Goal: Information Seeking & Learning: Learn about a topic

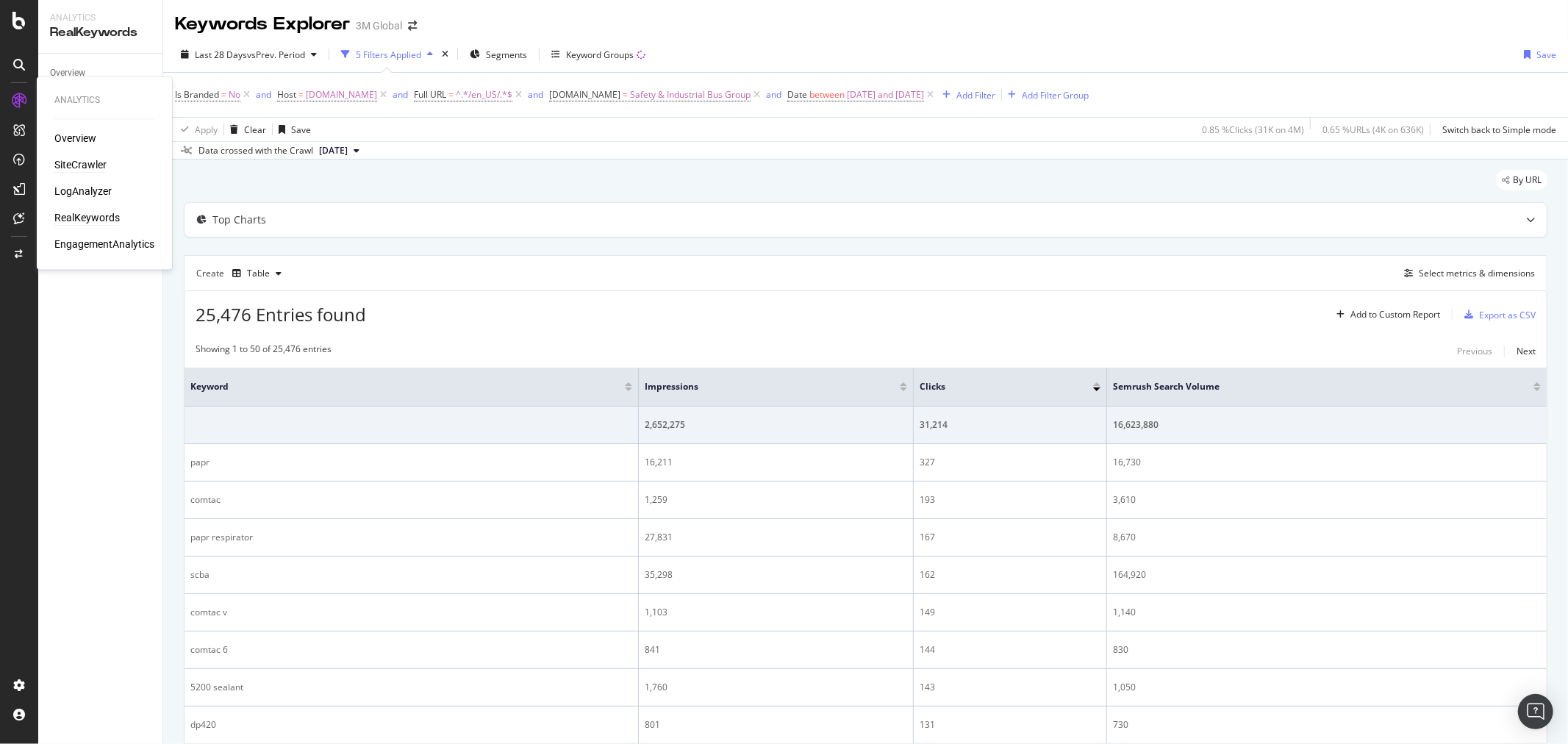
click at [73, 165] on div "SiteCrawler" at bounding box center [80, 166] width 53 height 14
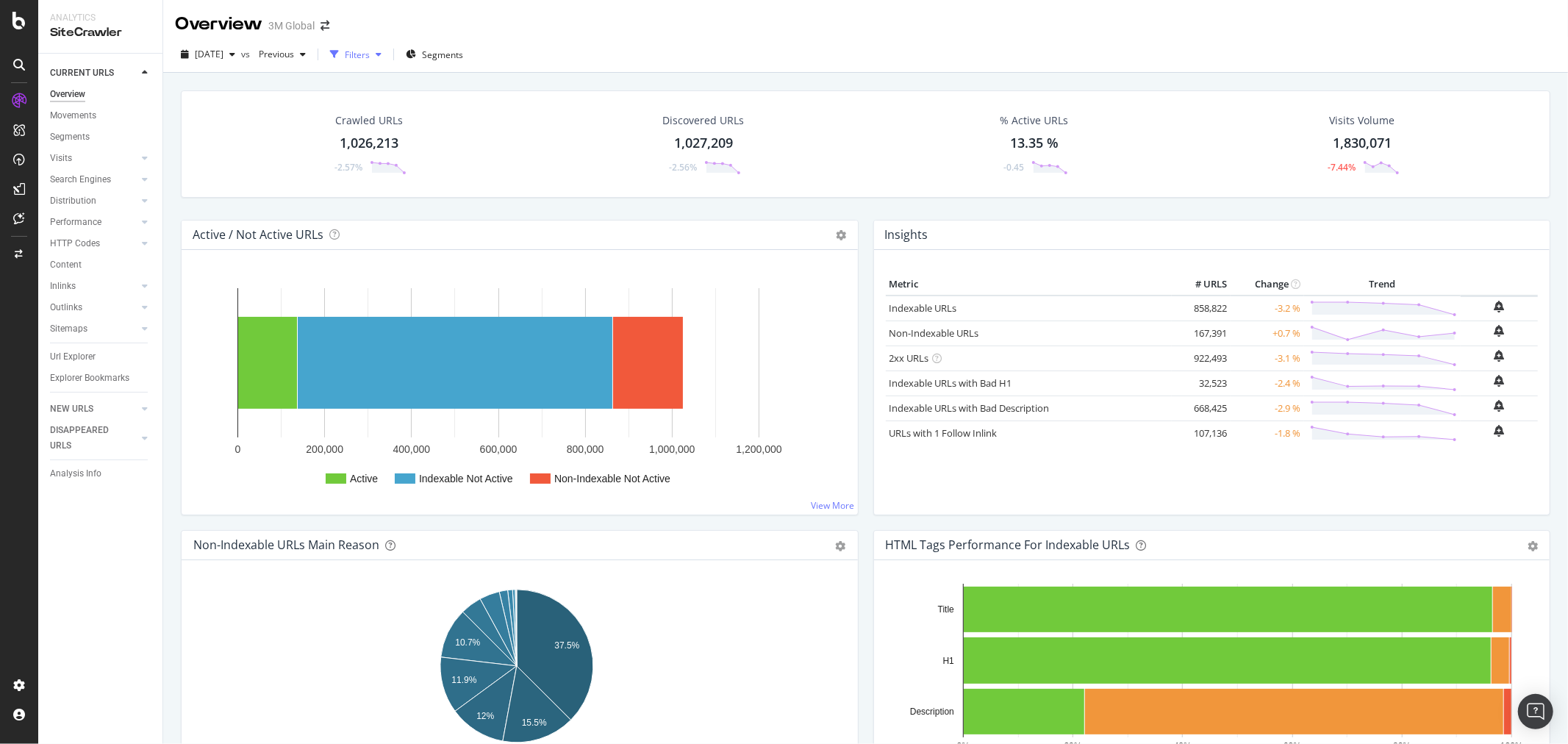
click at [387, 49] on div "Filters" at bounding box center [356, 55] width 63 height 22
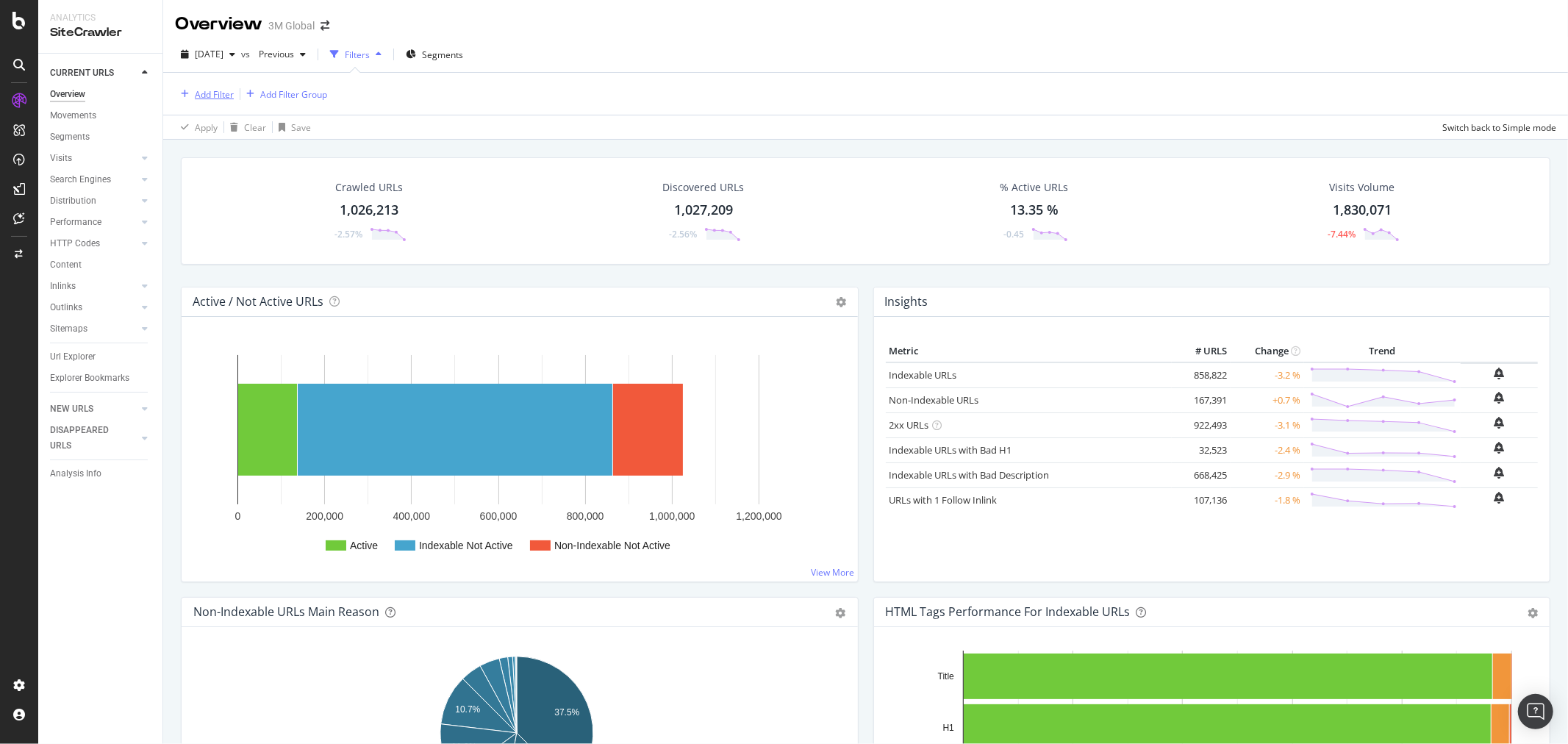
click at [206, 92] on div "Add Filter" at bounding box center [214, 95] width 39 height 13
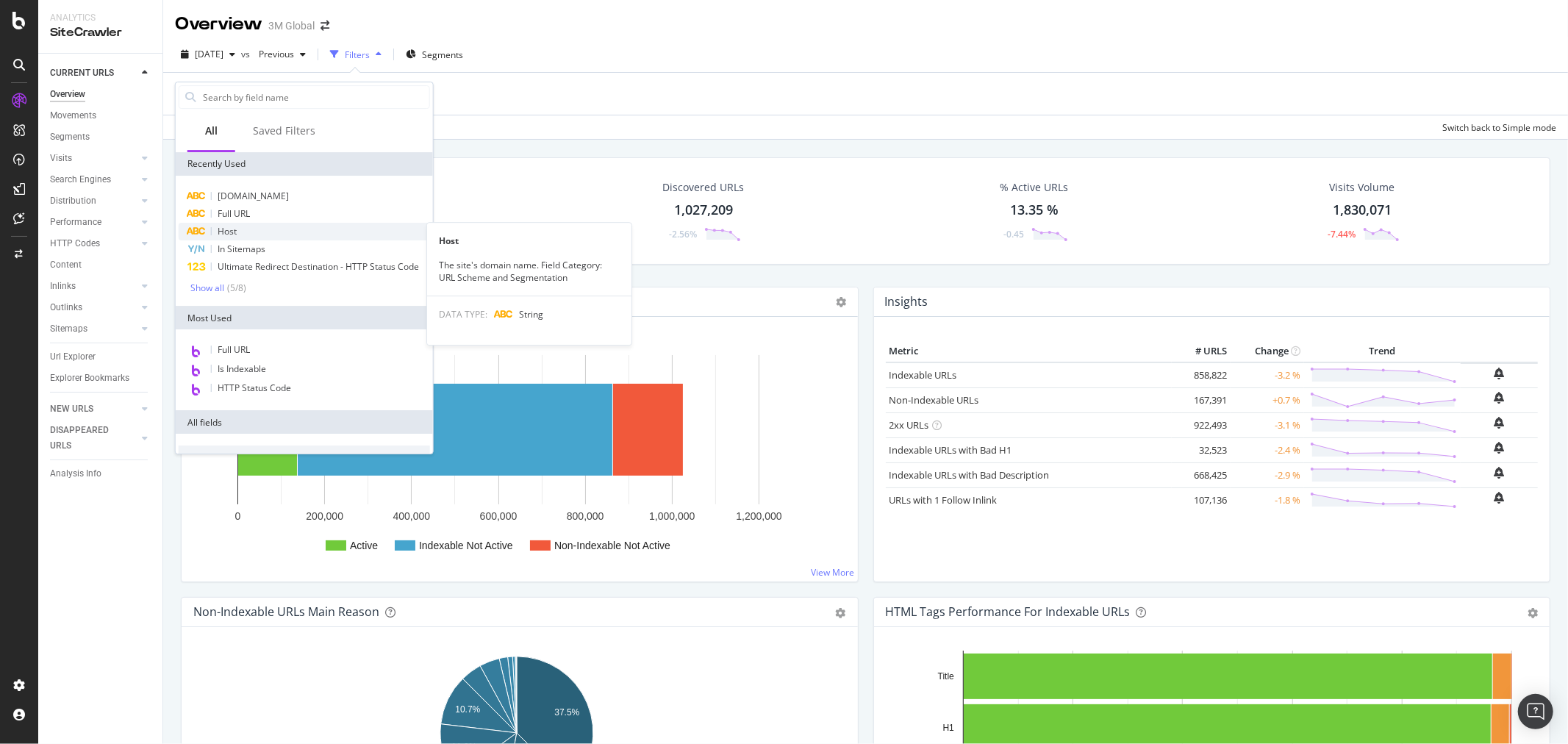
click at [252, 233] on div "Host" at bounding box center [305, 232] width 251 height 18
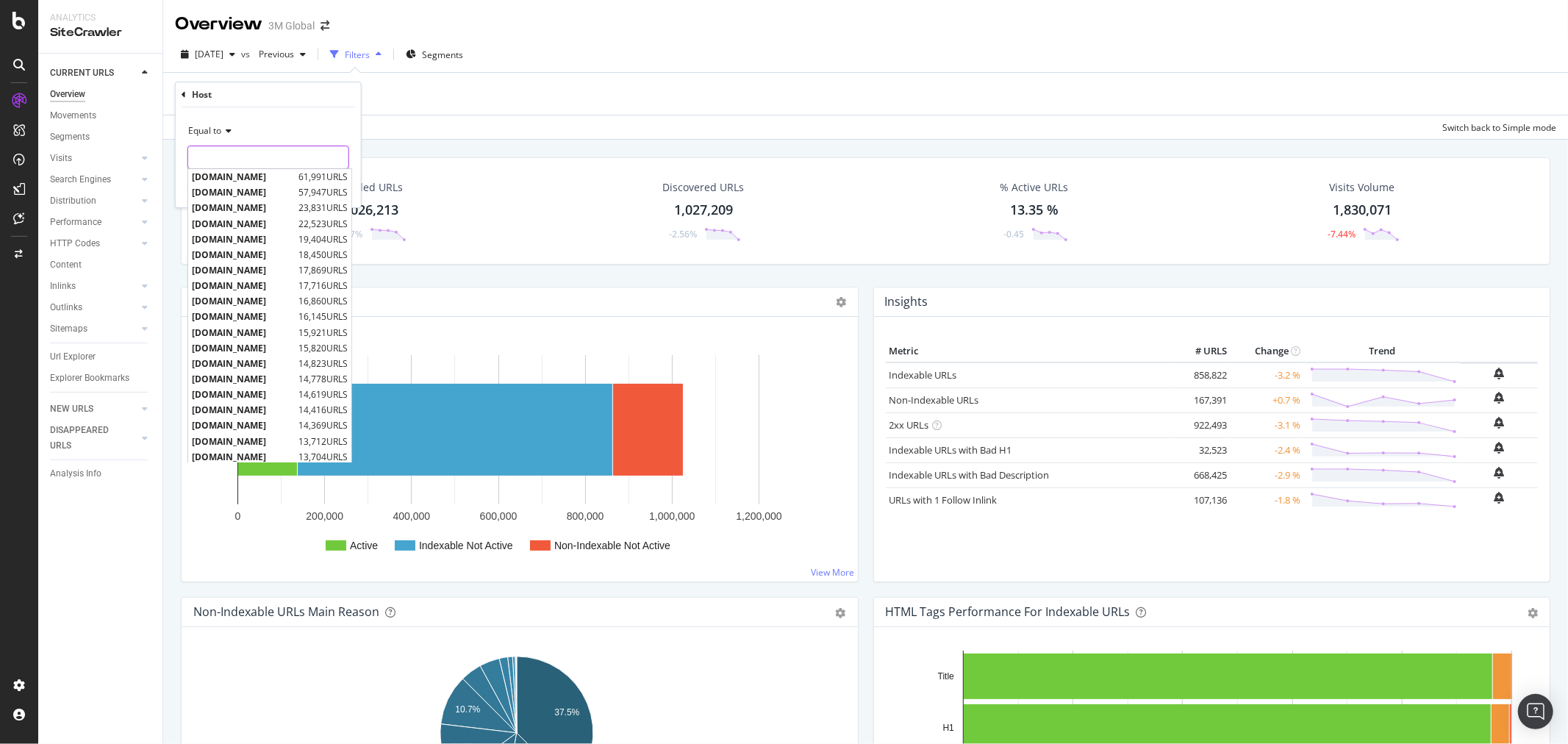
click at [231, 154] on input "text" at bounding box center [268, 158] width 160 height 24
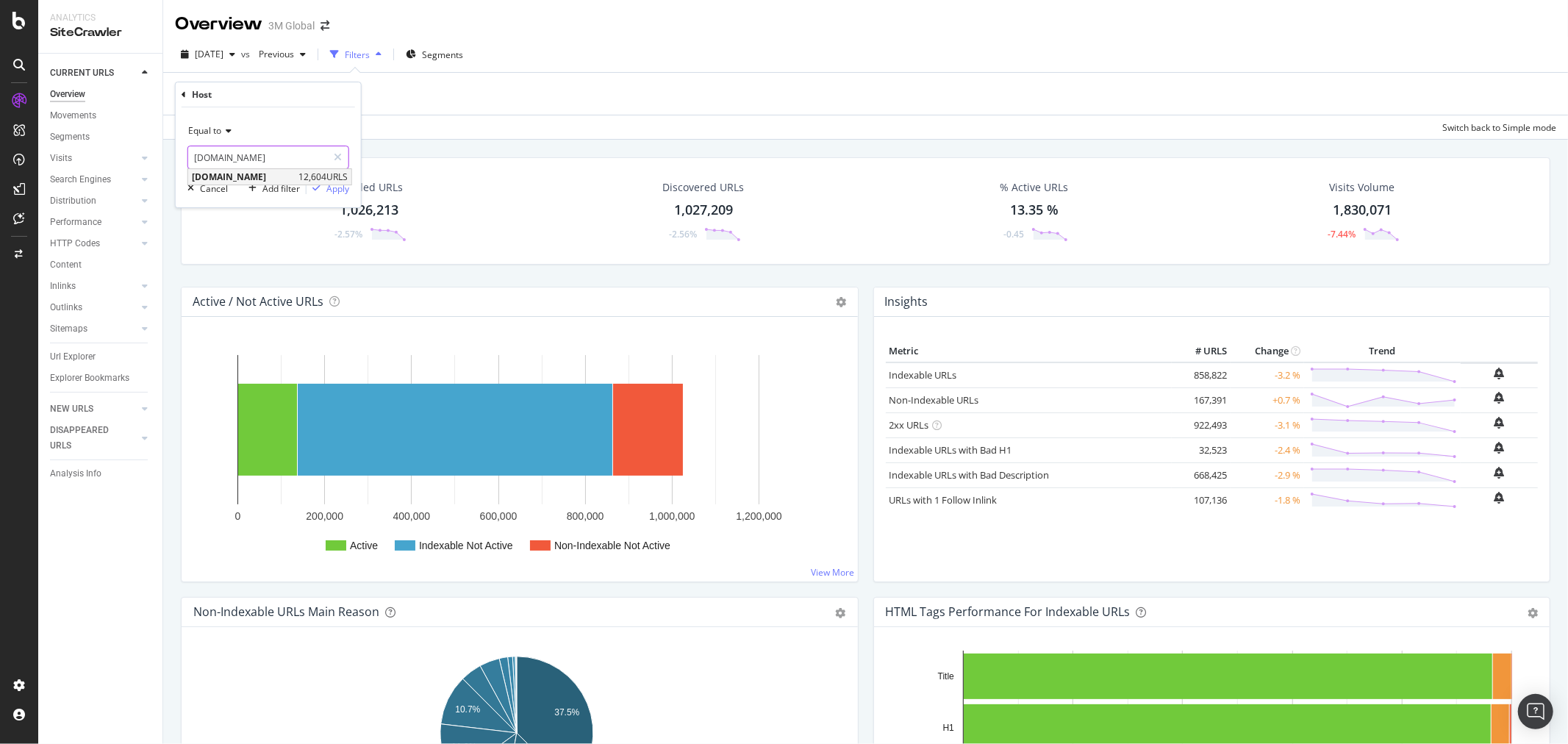
type input "[DOMAIN_NAME]"
click at [259, 181] on span "[DOMAIN_NAME]" at bounding box center [243, 177] width 103 height 13
click at [341, 182] on div "Apply" at bounding box center [337, 189] width 23 height 13
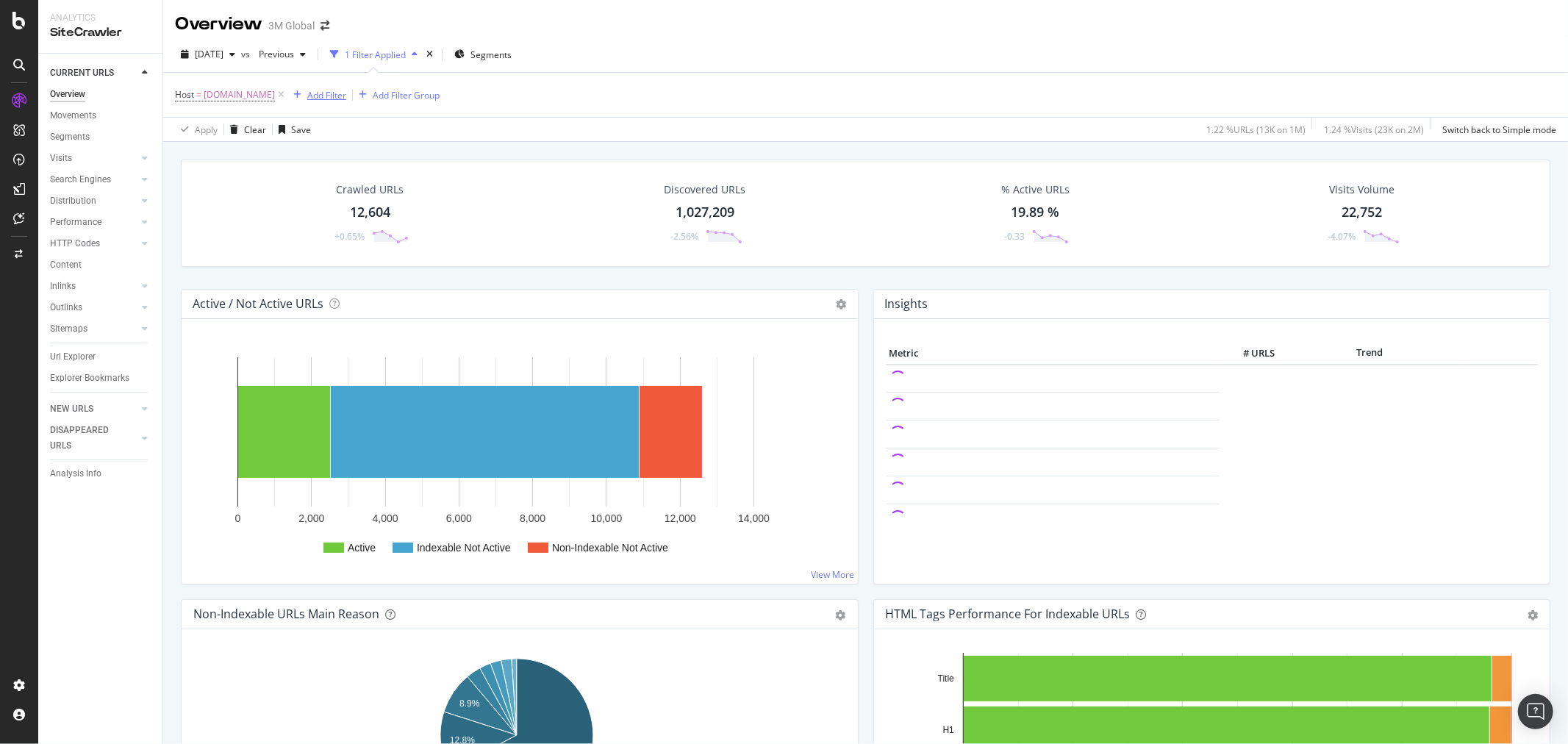
click at [322, 100] on div "Add Filter" at bounding box center [326, 95] width 39 height 13
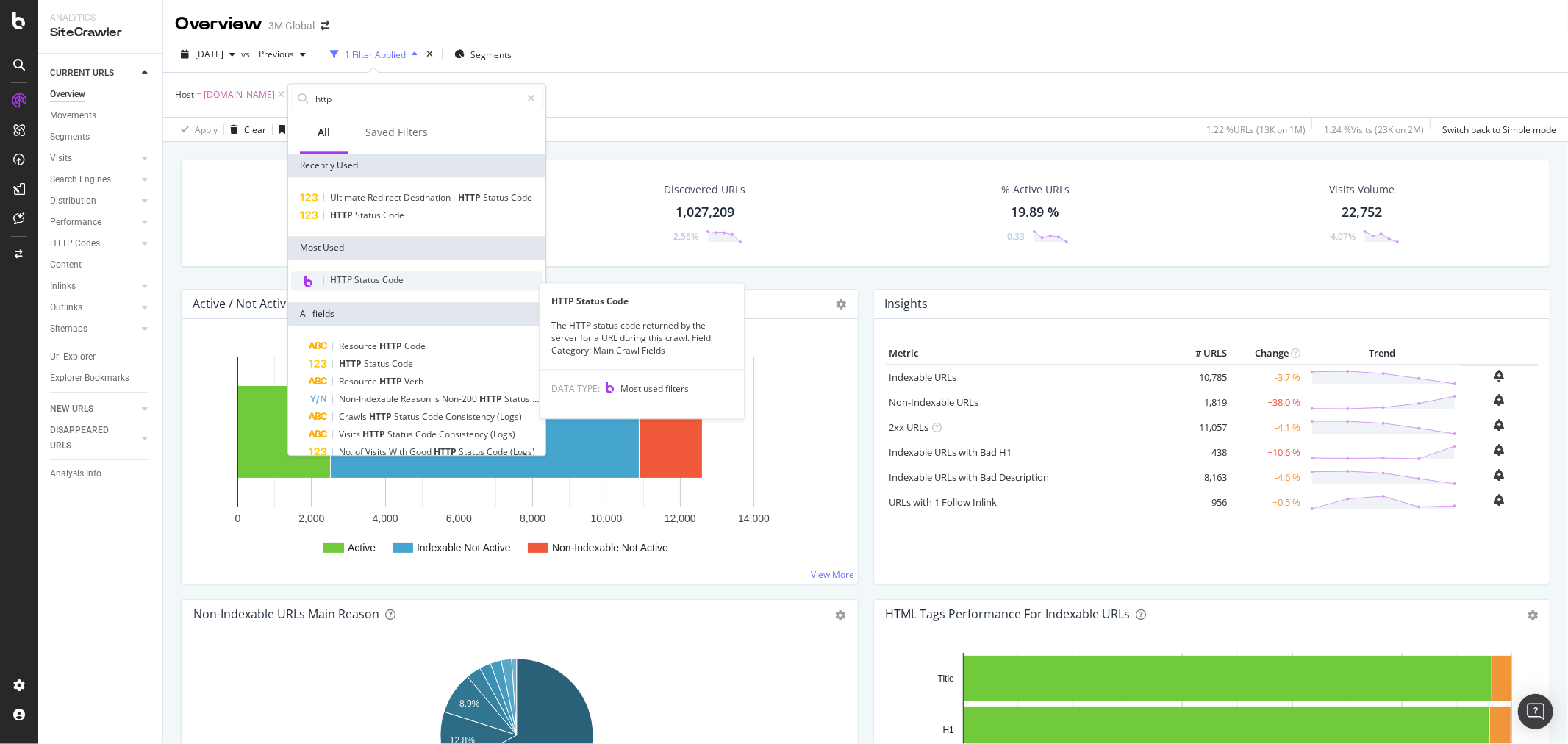
type input "http"
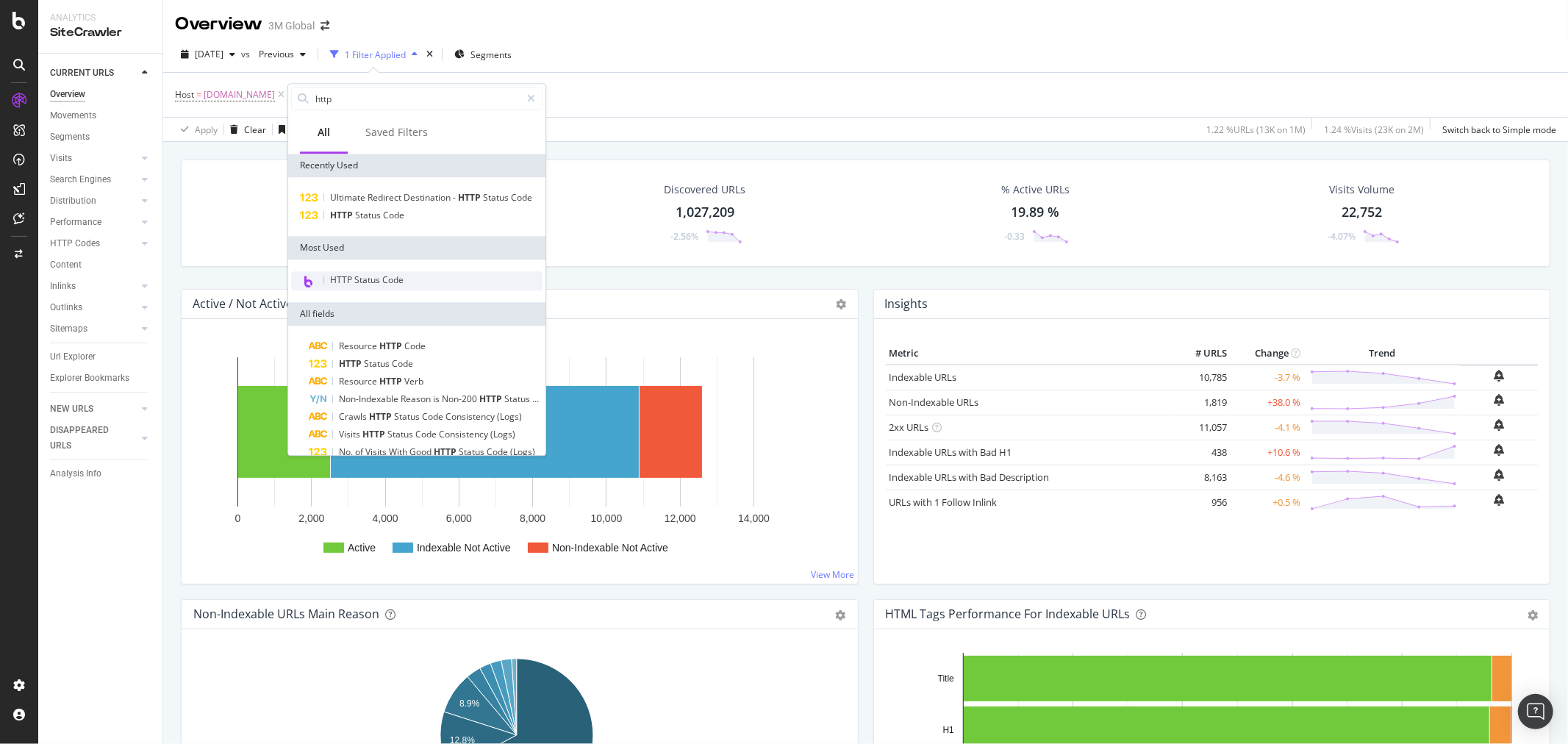
click at [409, 290] on div "HTTP Status Code" at bounding box center [417, 281] width 251 height 19
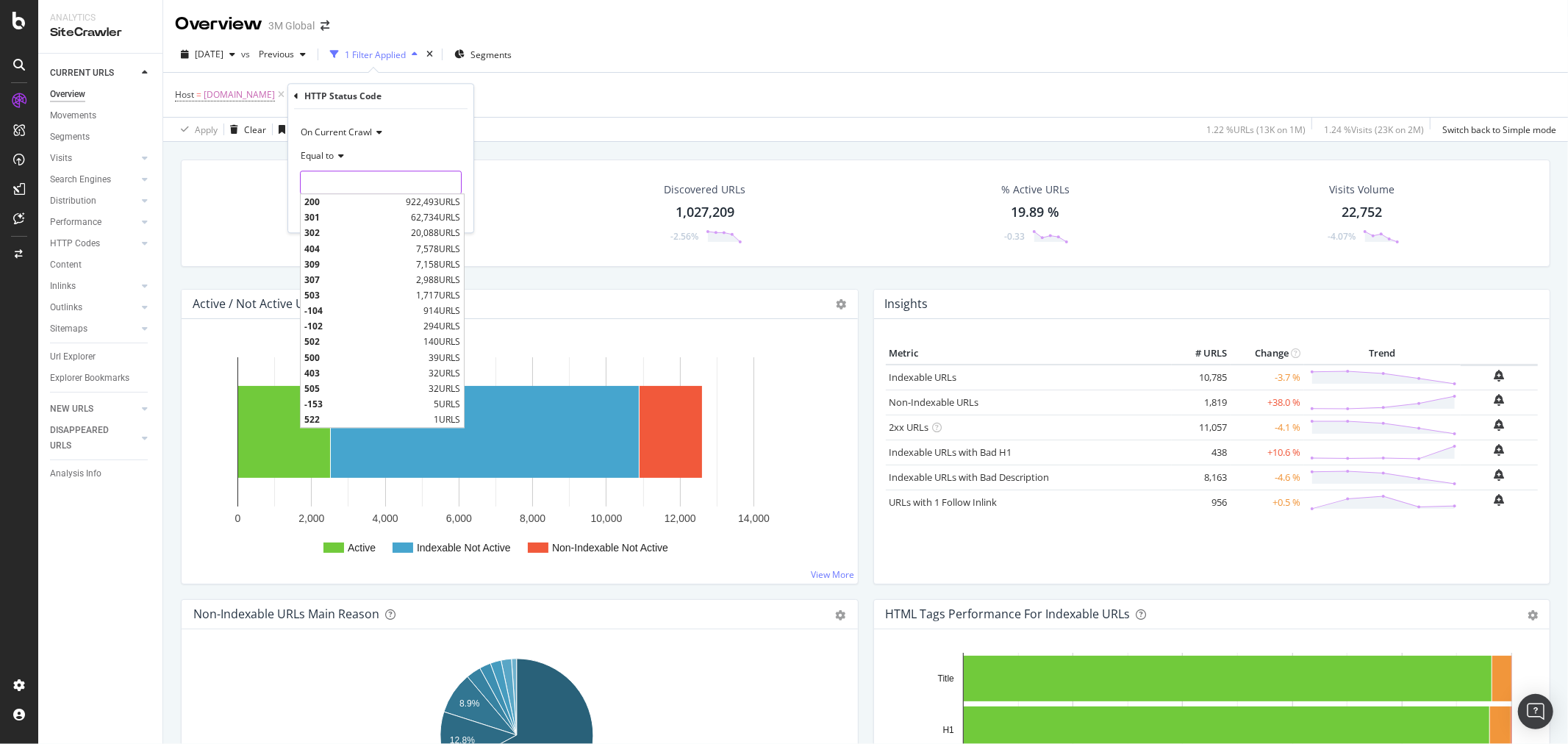
click at [362, 179] on input "number" at bounding box center [380, 182] width 161 height 24
click at [349, 248] on span "404" at bounding box center [359, 249] width 108 height 13
type input "404"
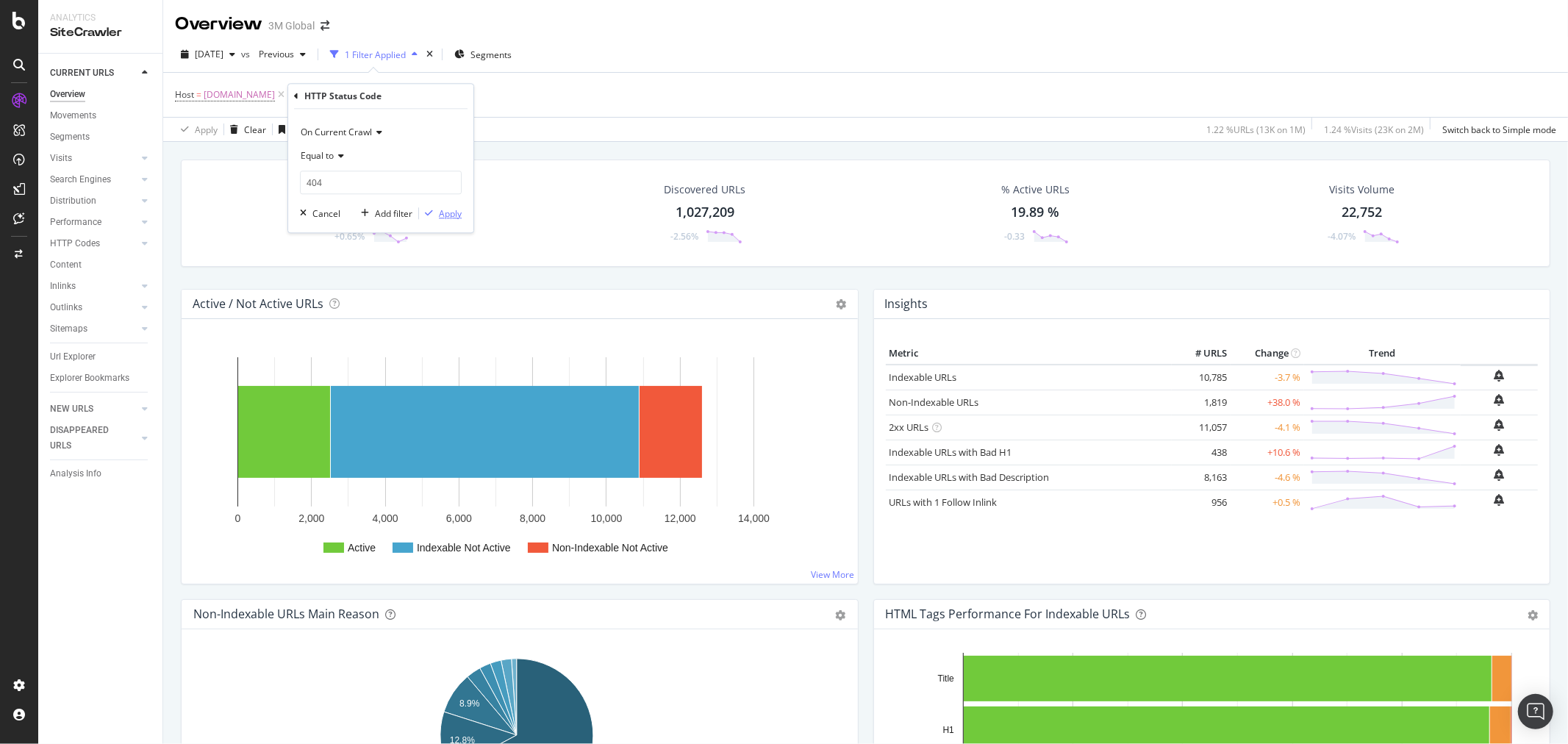
click at [451, 209] on div "Apply" at bounding box center [450, 214] width 23 height 13
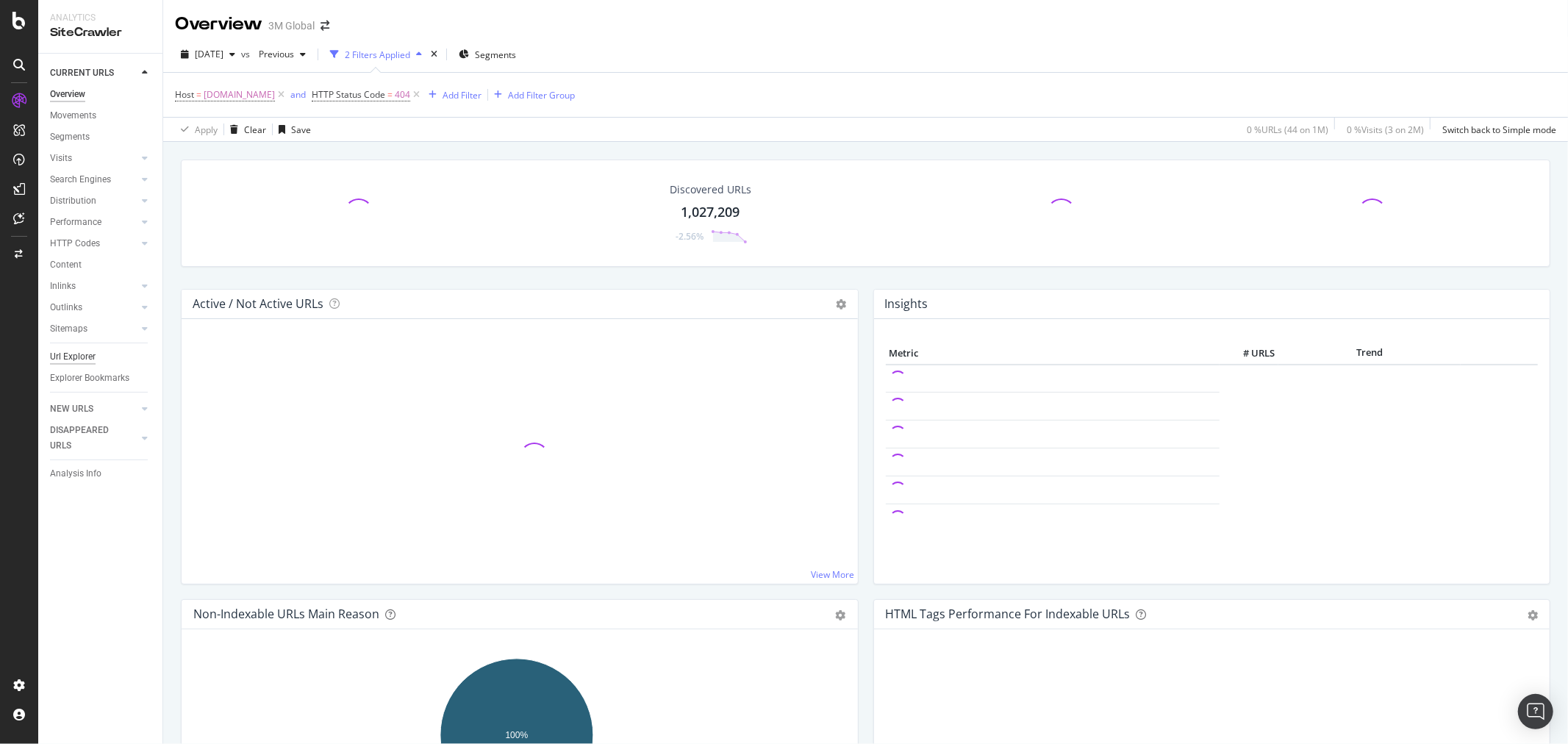
click at [55, 349] on div "Url Explorer" at bounding box center [72, 356] width 45 height 15
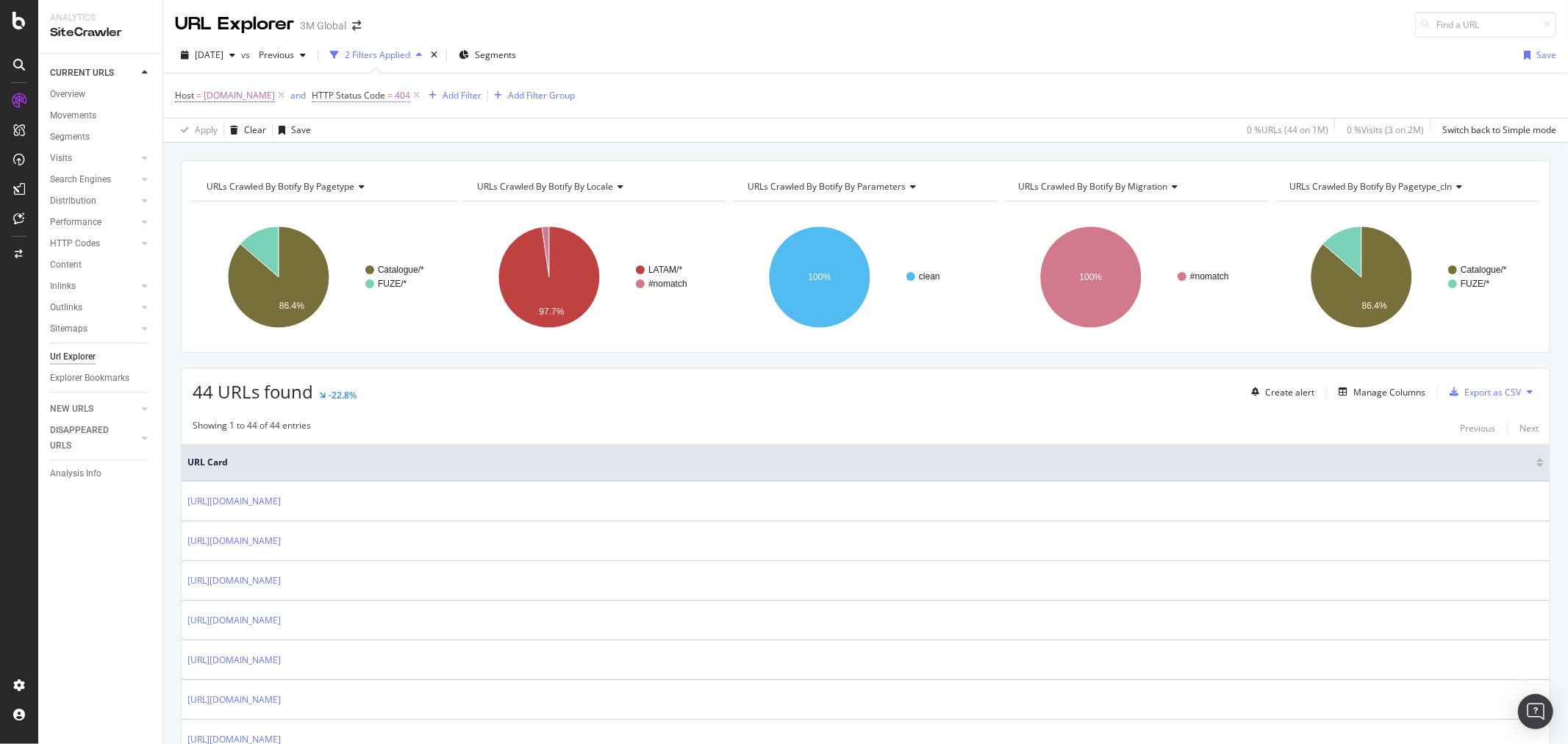
click at [387, 95] on span "=" at bounding box center [390, 95] width 5 height 13
click at [387, 180] on input "404" at bounding box center [405, 181] width 161 height 24
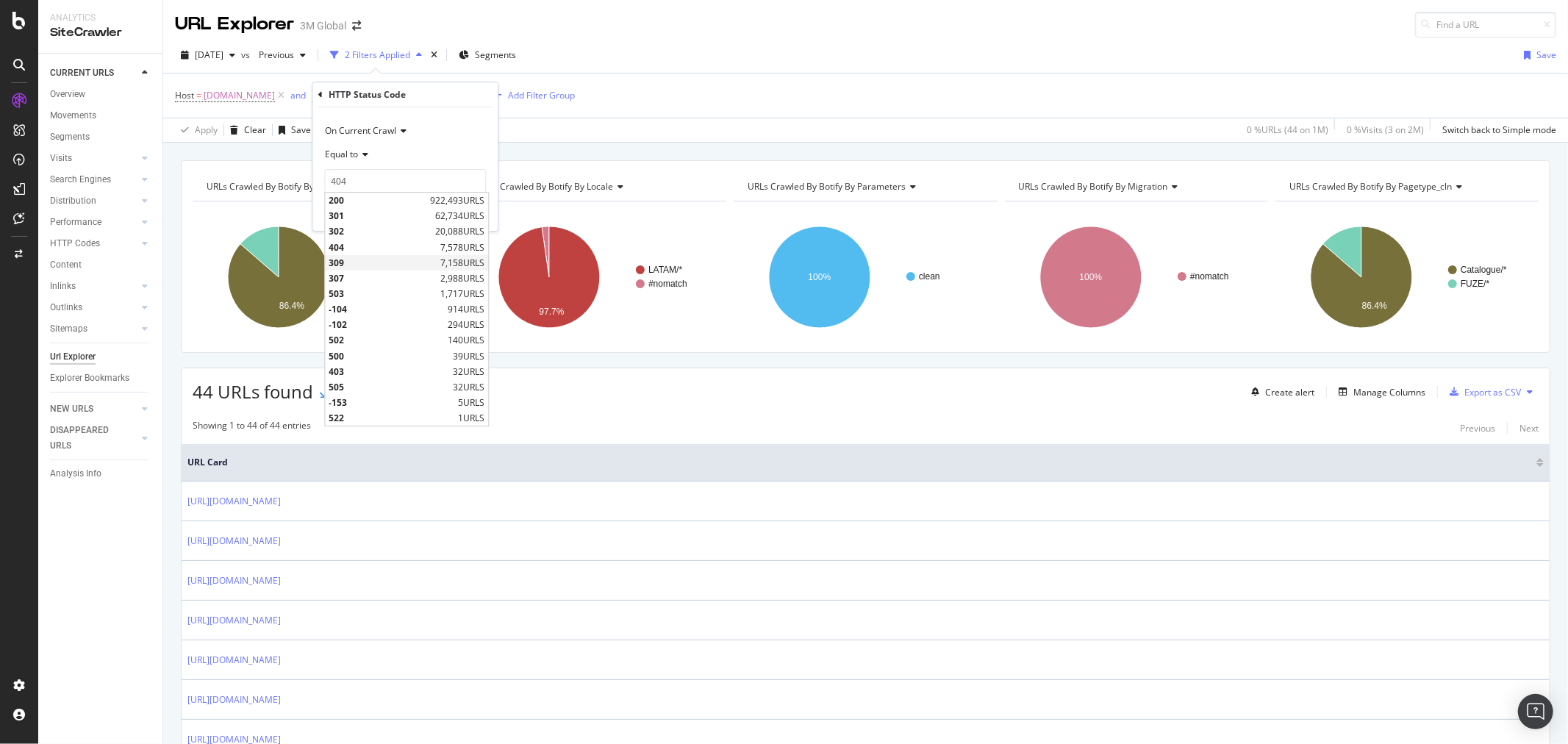
click at [379, 259] on span "309" at bounding box center [383, 263] width 108 height 13
type input "309"
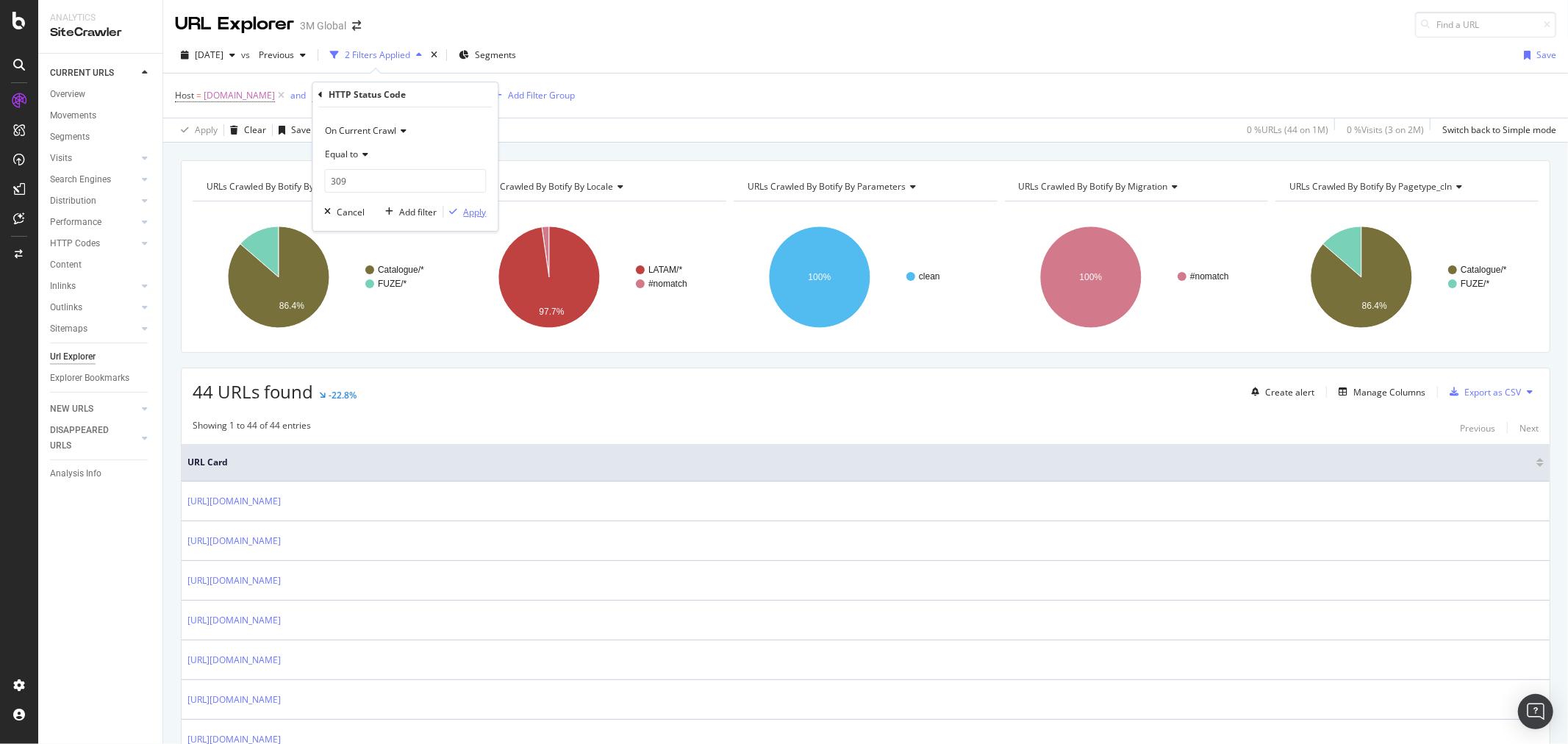
click at [479, 208] on div "Apply" at bounding box center [474, 212] width 23 height 13
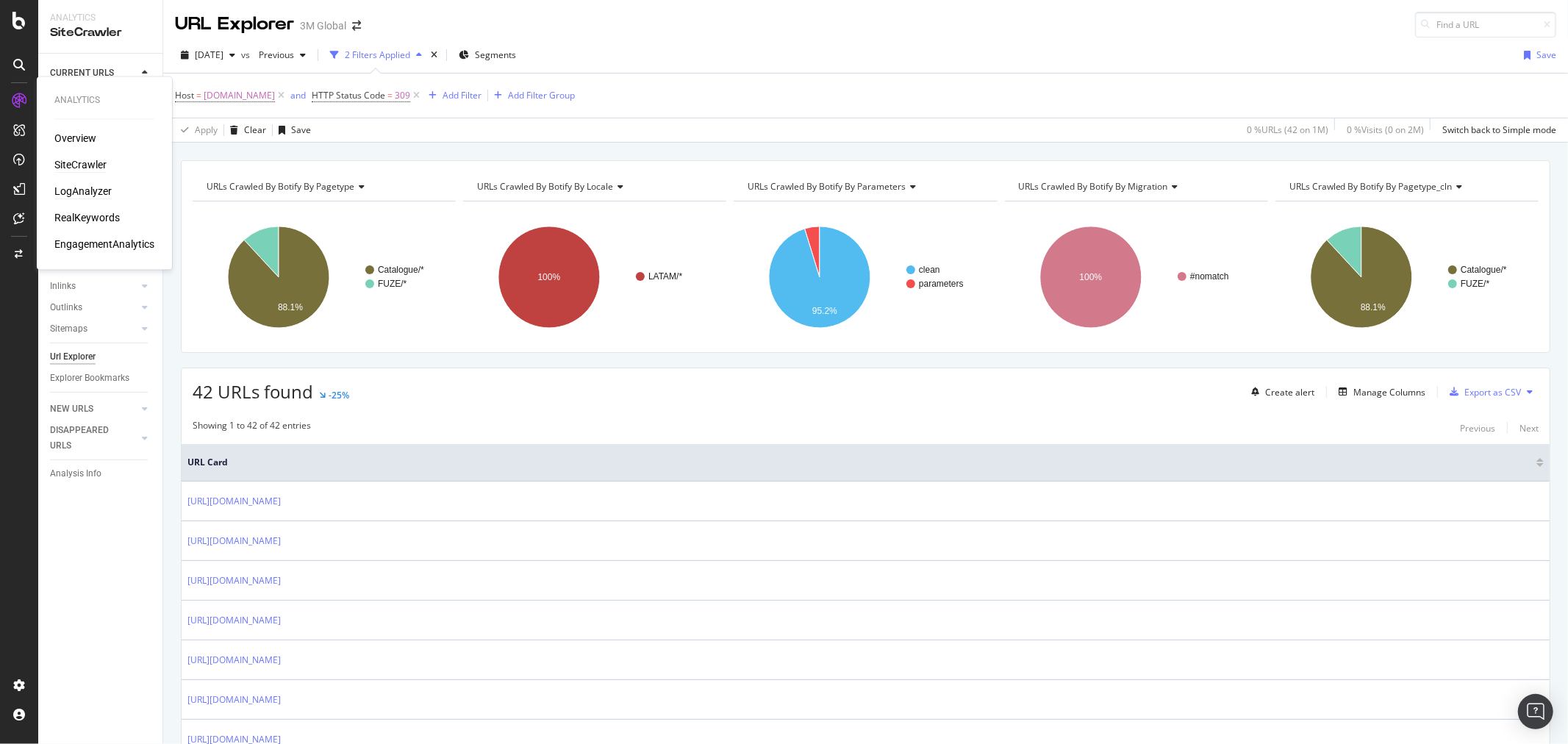
click at [87, 185] on div "LogAnalyzer" at bounding box center [83, 192] width 57 height 14
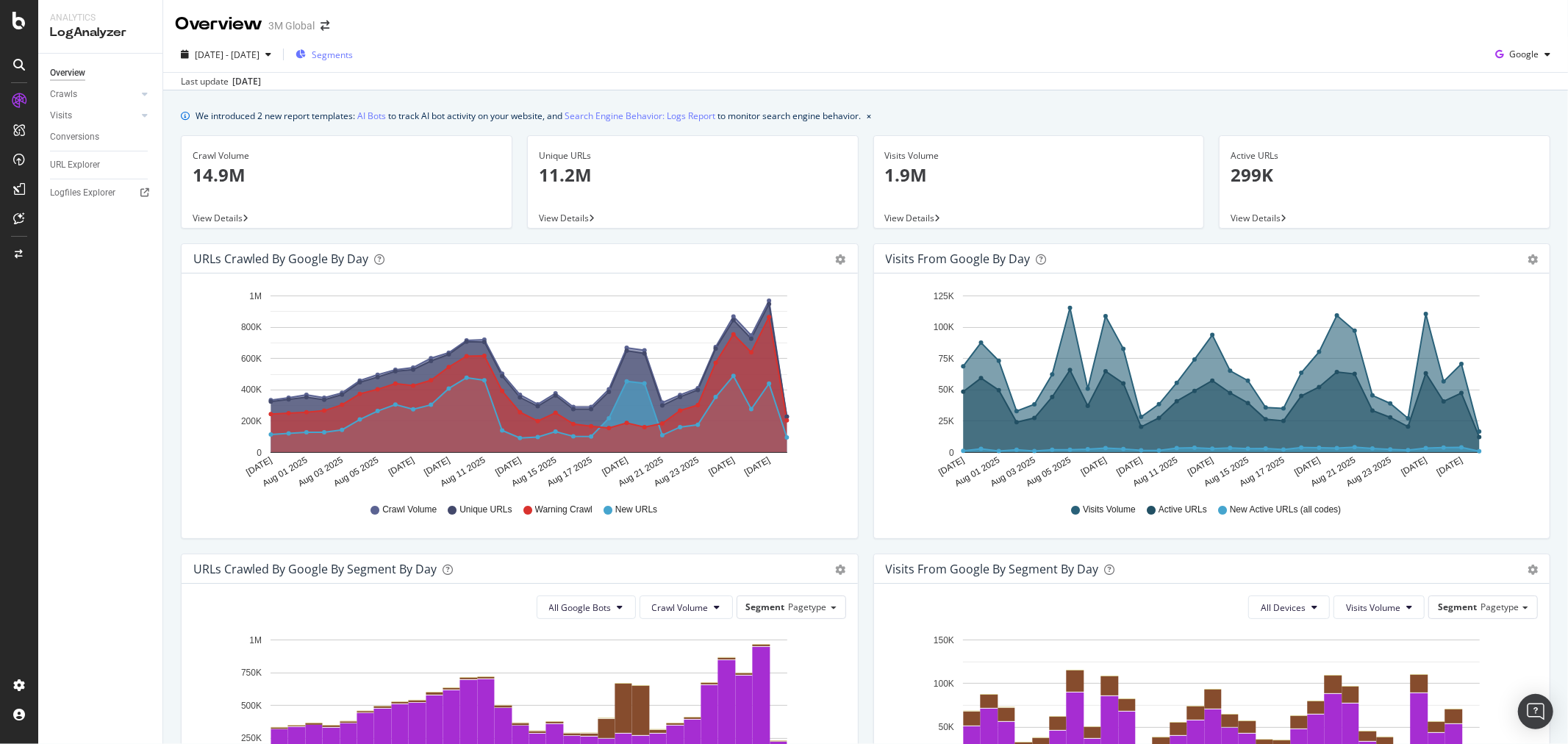
click at [359, 62] on button "Segments" at bounding box center [324, 55] width 69 height 24
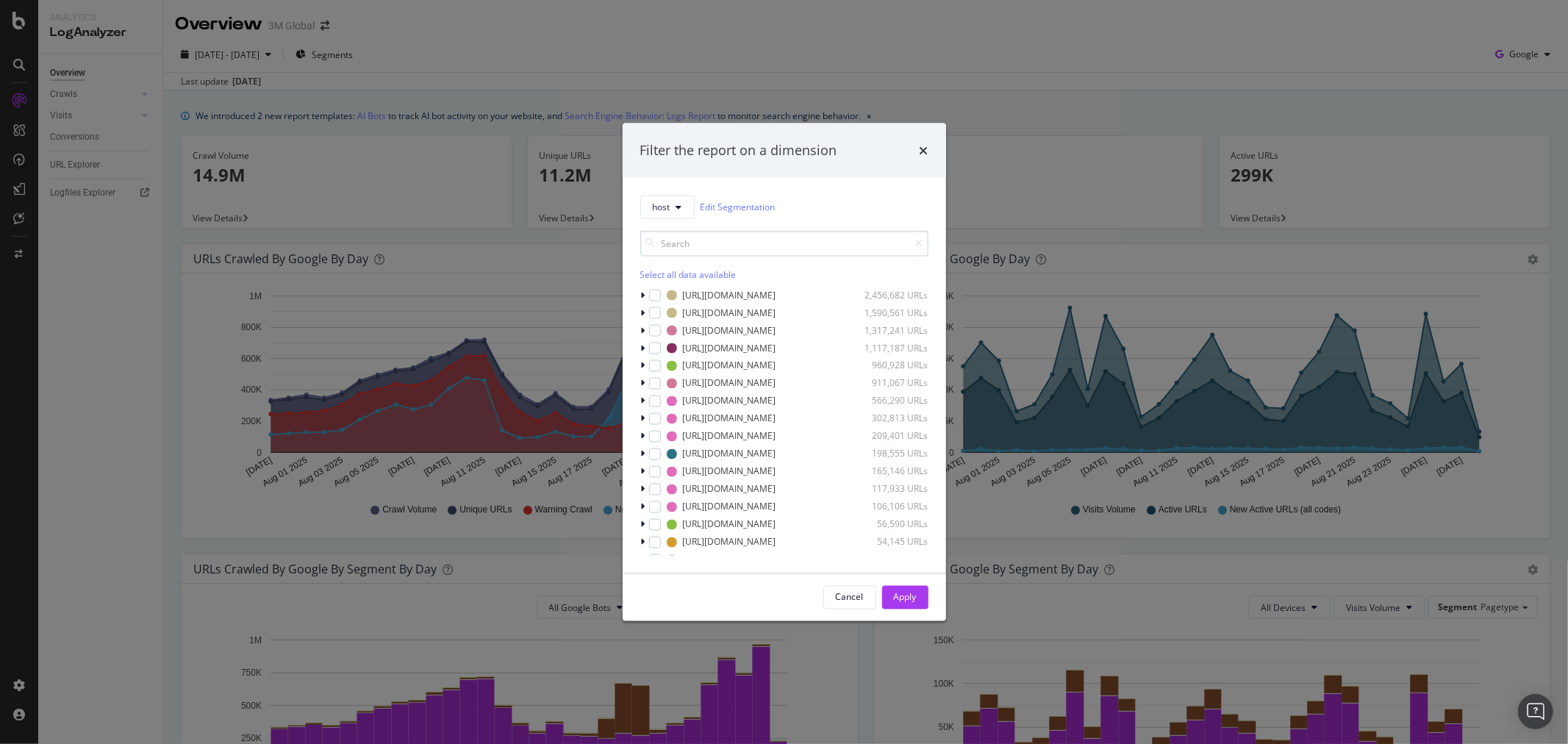
click at [782, 247] on input "modal" at bounding box center [784, 243] width 288 height 25
click at [643, 397] on icon "modal" at bounding box center [644, 400] width 5 height 9
click at [667, 434] on div "modal" at bounding box center [663, 433] width 12 height 12
click at [917, 598] on button "Apply" at bounding box center [905, 598] width 46 height 24
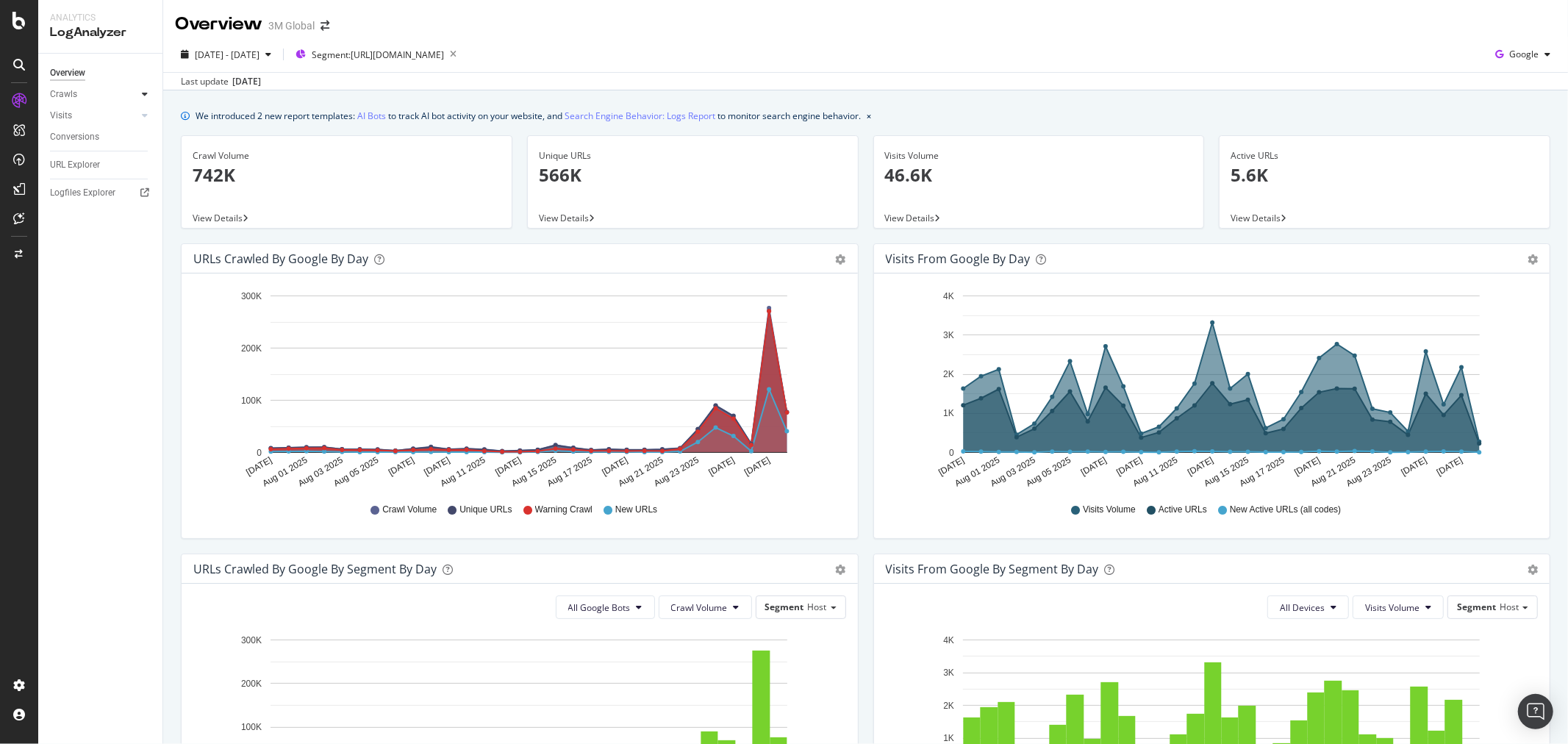
click at [145, 91] on icon at bounding box center [144, 94] width 6 height 9
click at [83, 172] on div "HTTP Codes" at bounding box center [81, 173] width 50 height 15
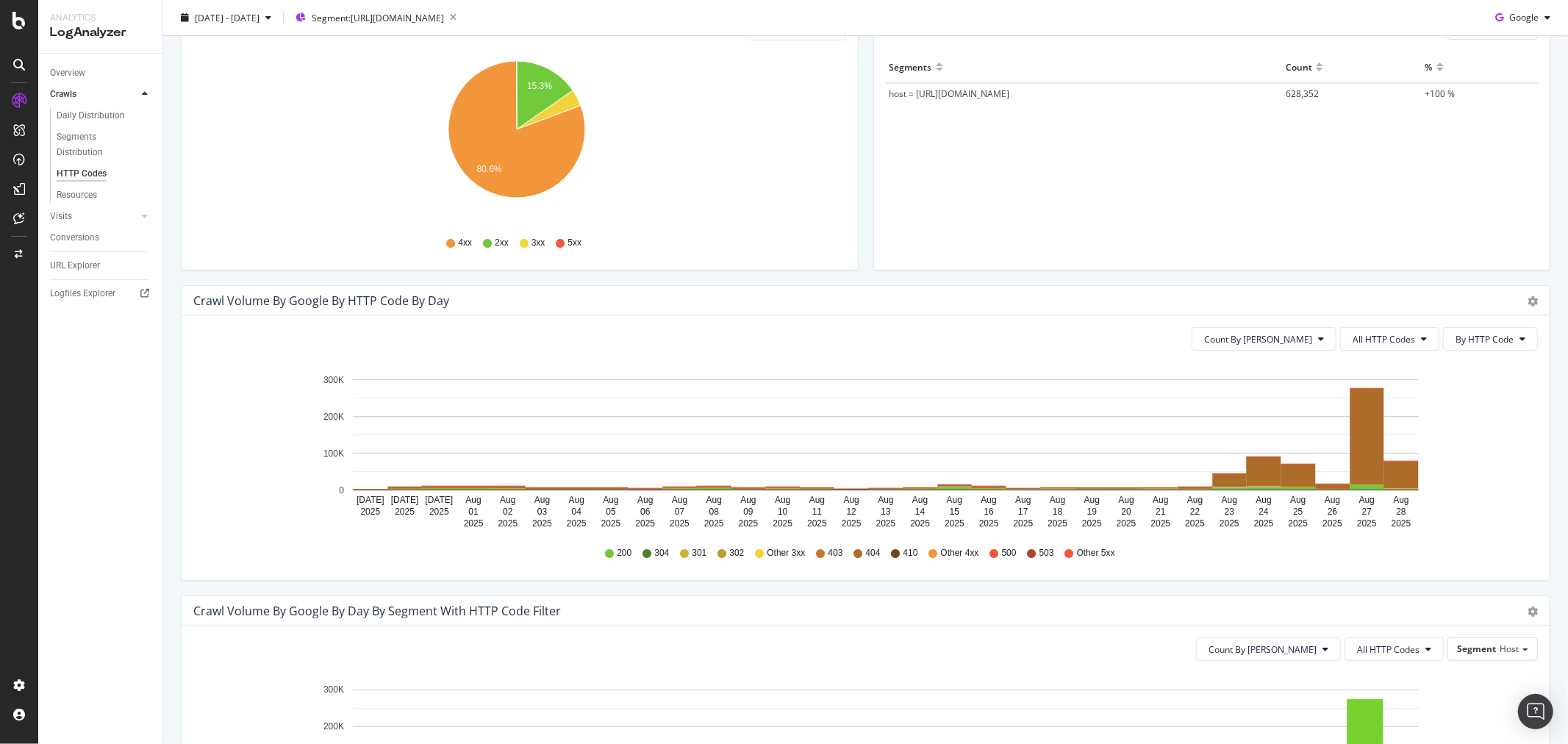
scroll to position [326, 0]
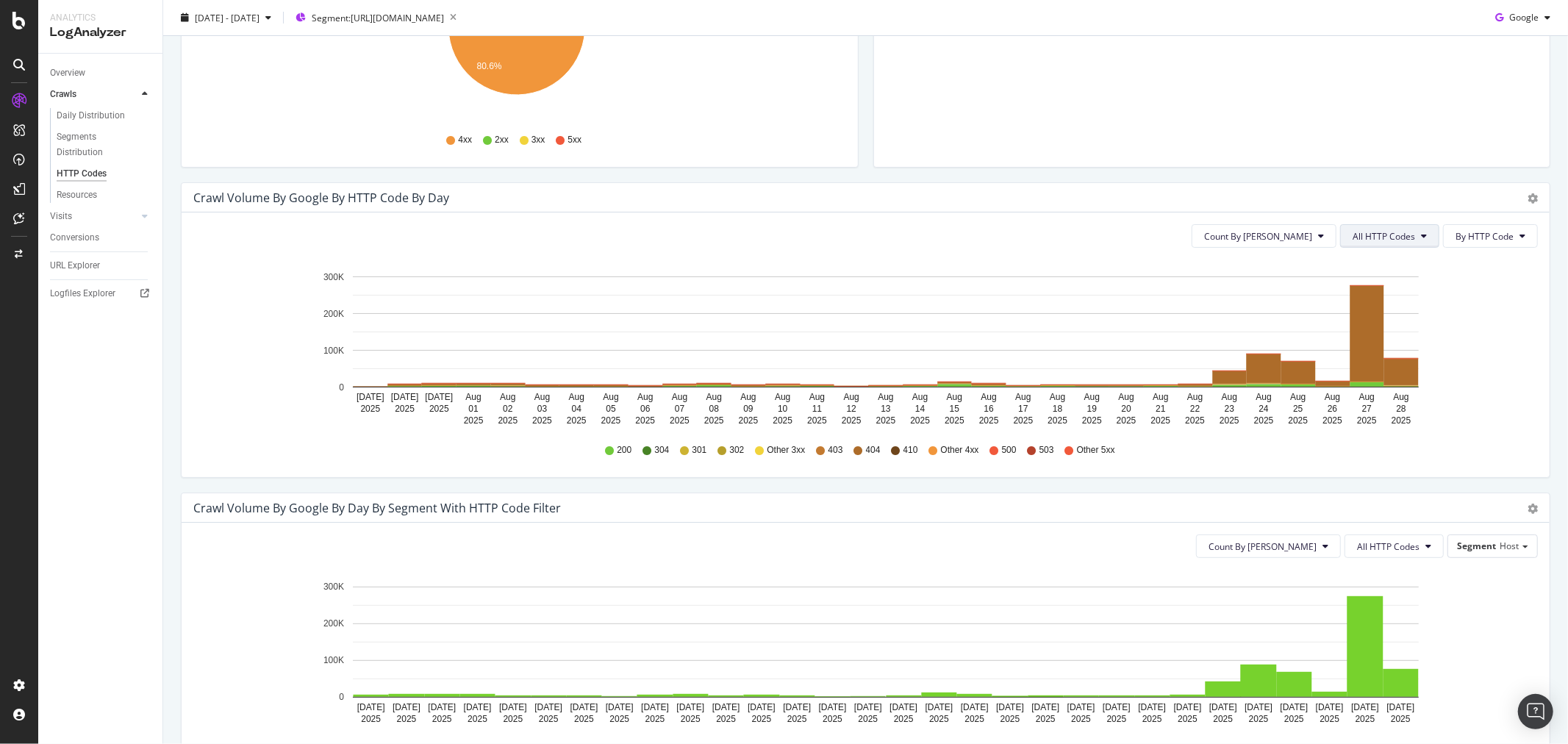
click at [1422, 232] on icon at bounding box center [1424, 236] width 6 height 9
click at [1377, 367] on span "4xx family" at bounding box center [1380, 373] width 74 height 14
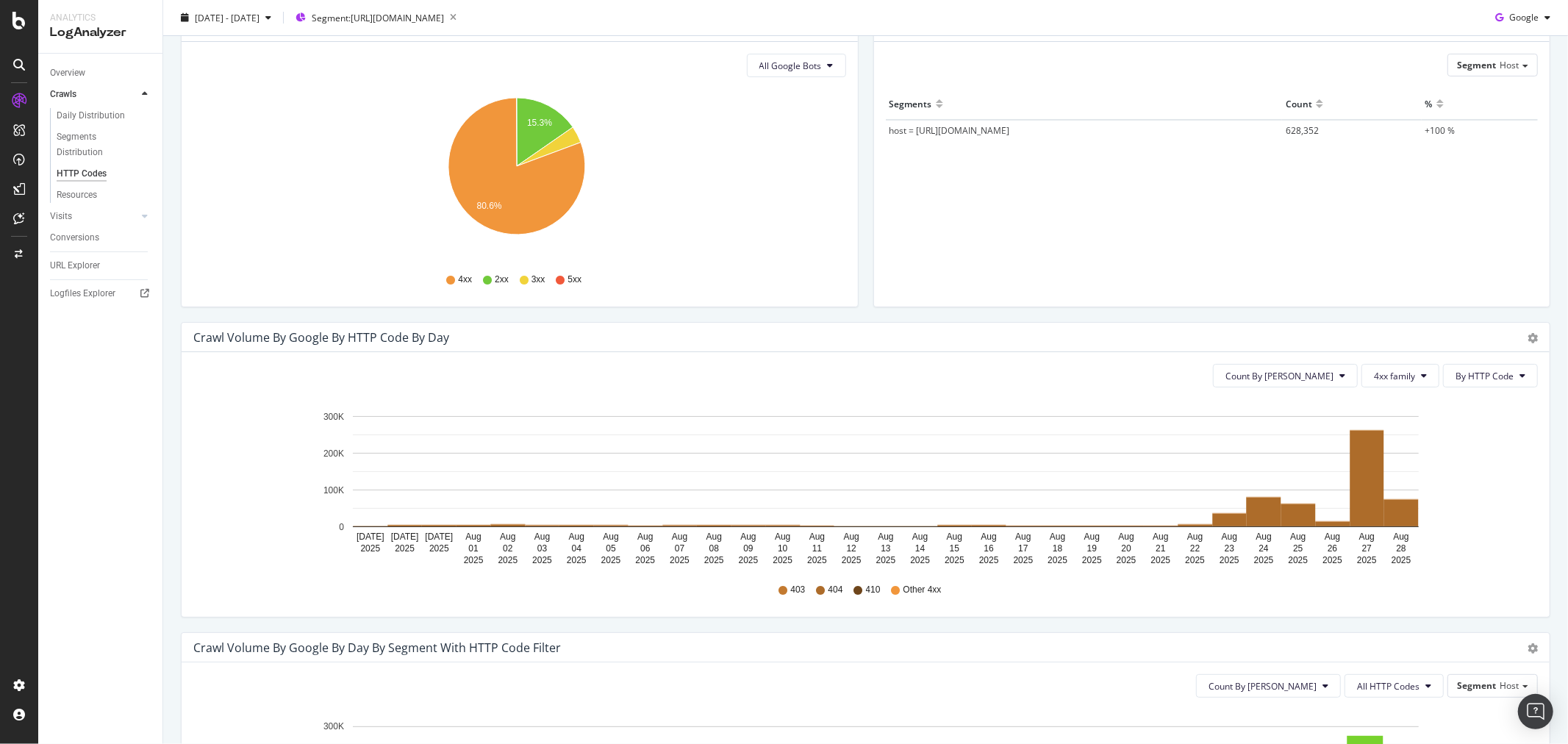
scroll to position [163, 0]
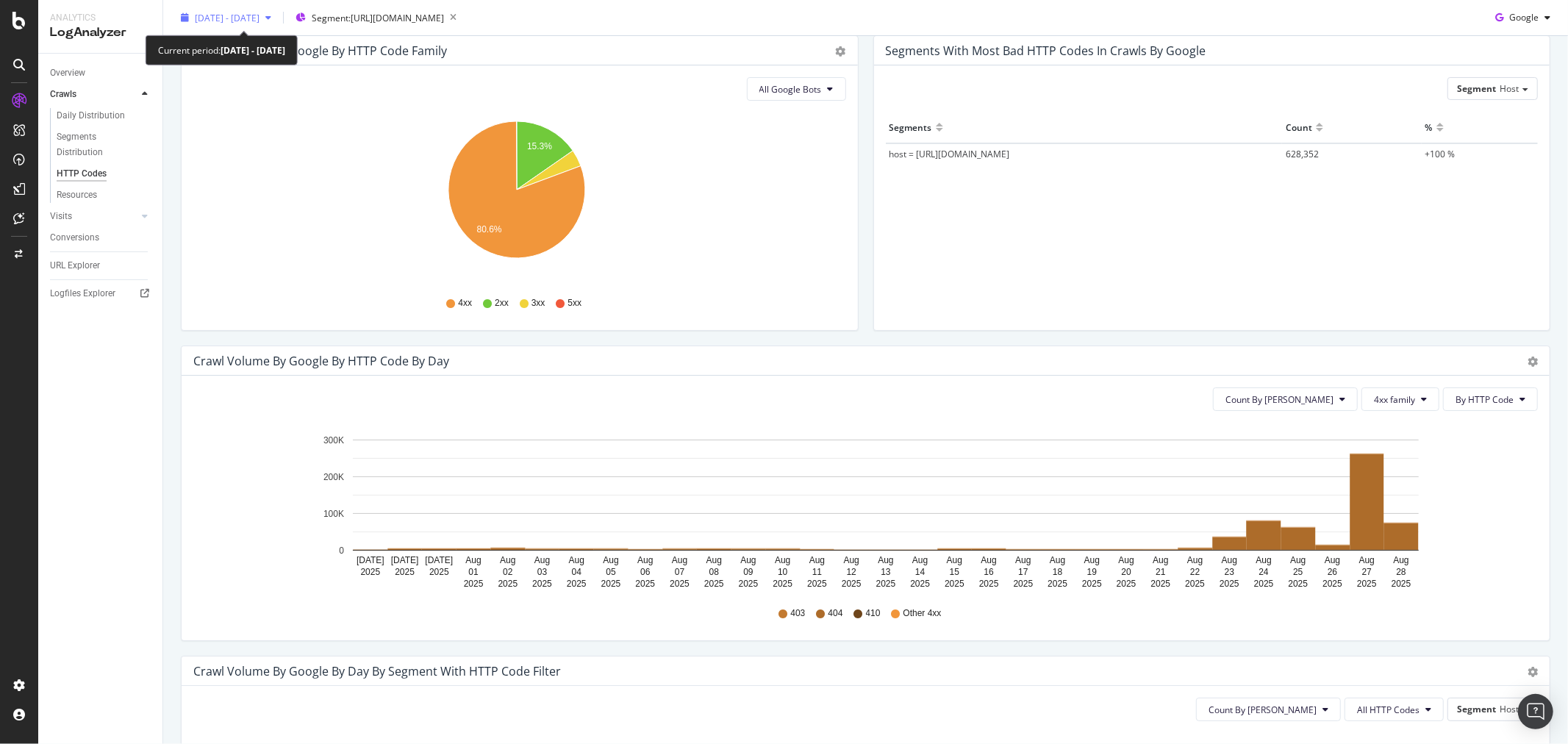
click at [277, 16] on div "button" at bounding box center [268, 18] width 18 height 9
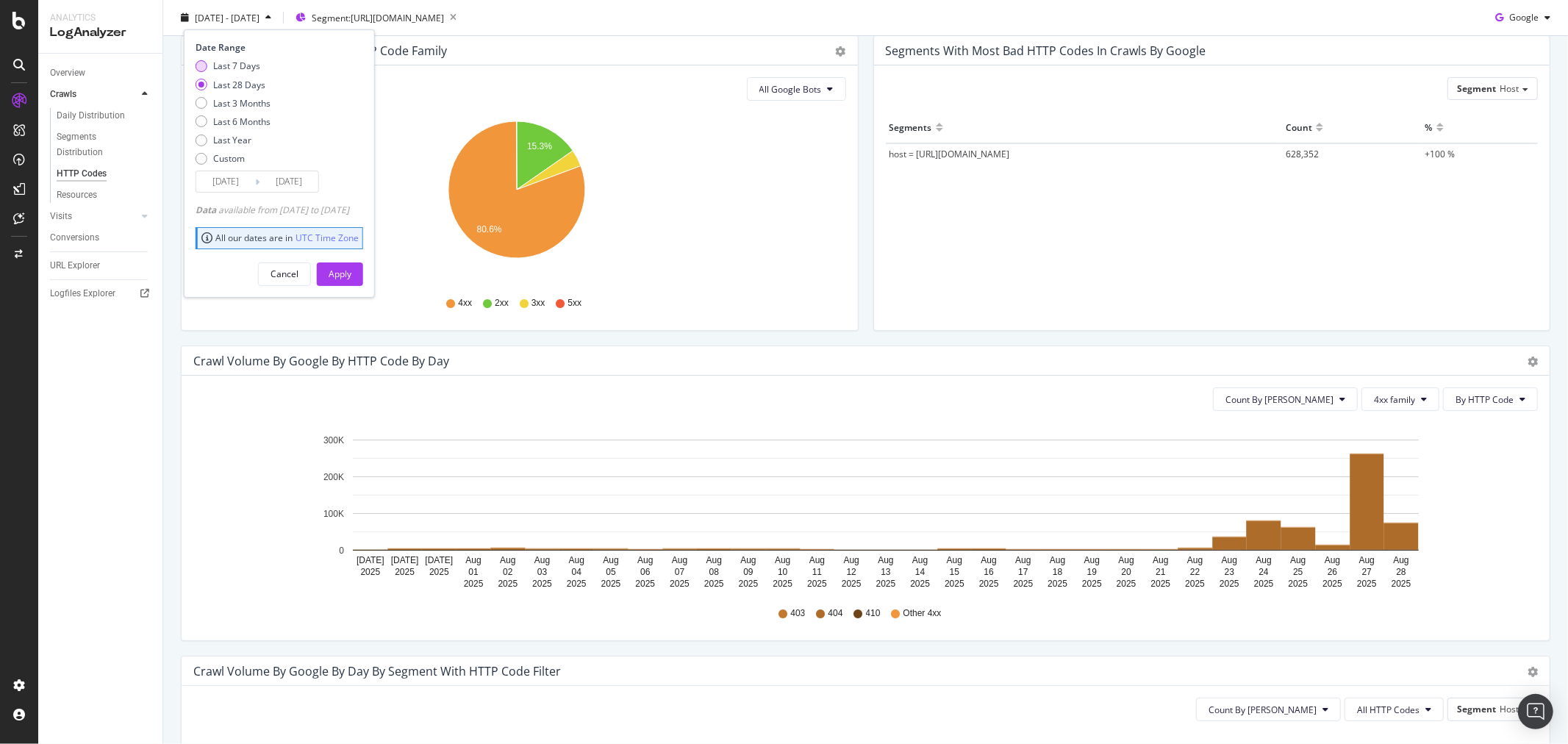
click at [227, 69] on div "Last 7 Days" at bounding box center [236, 66] width 47 height 13
type input "[DATE]"
click at [352, 283] on div "Apply" at bounding box center [340, 274] width 23 height 22
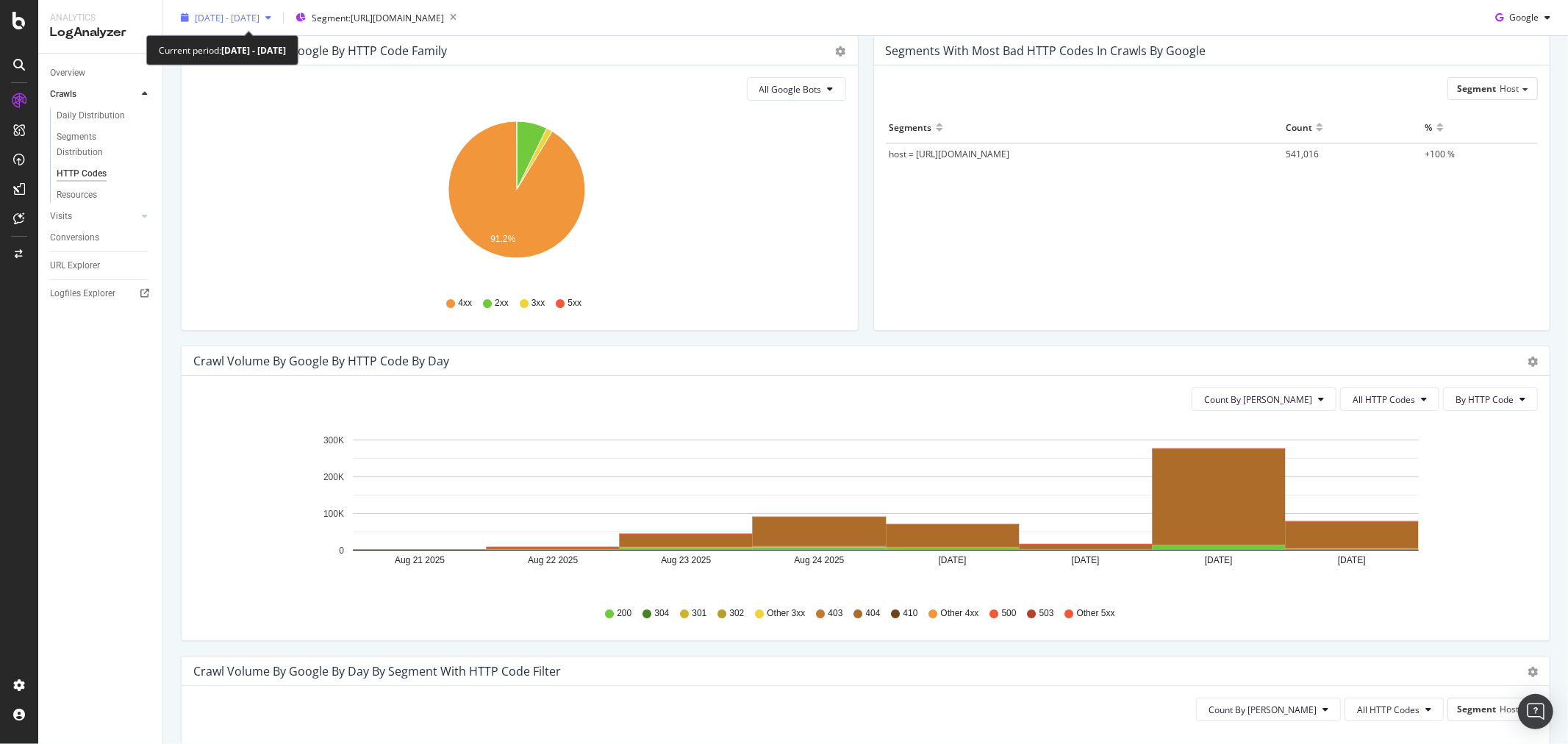
click at [277, 15] on div "button" at bounding box center [268, 18] width 18 height 9
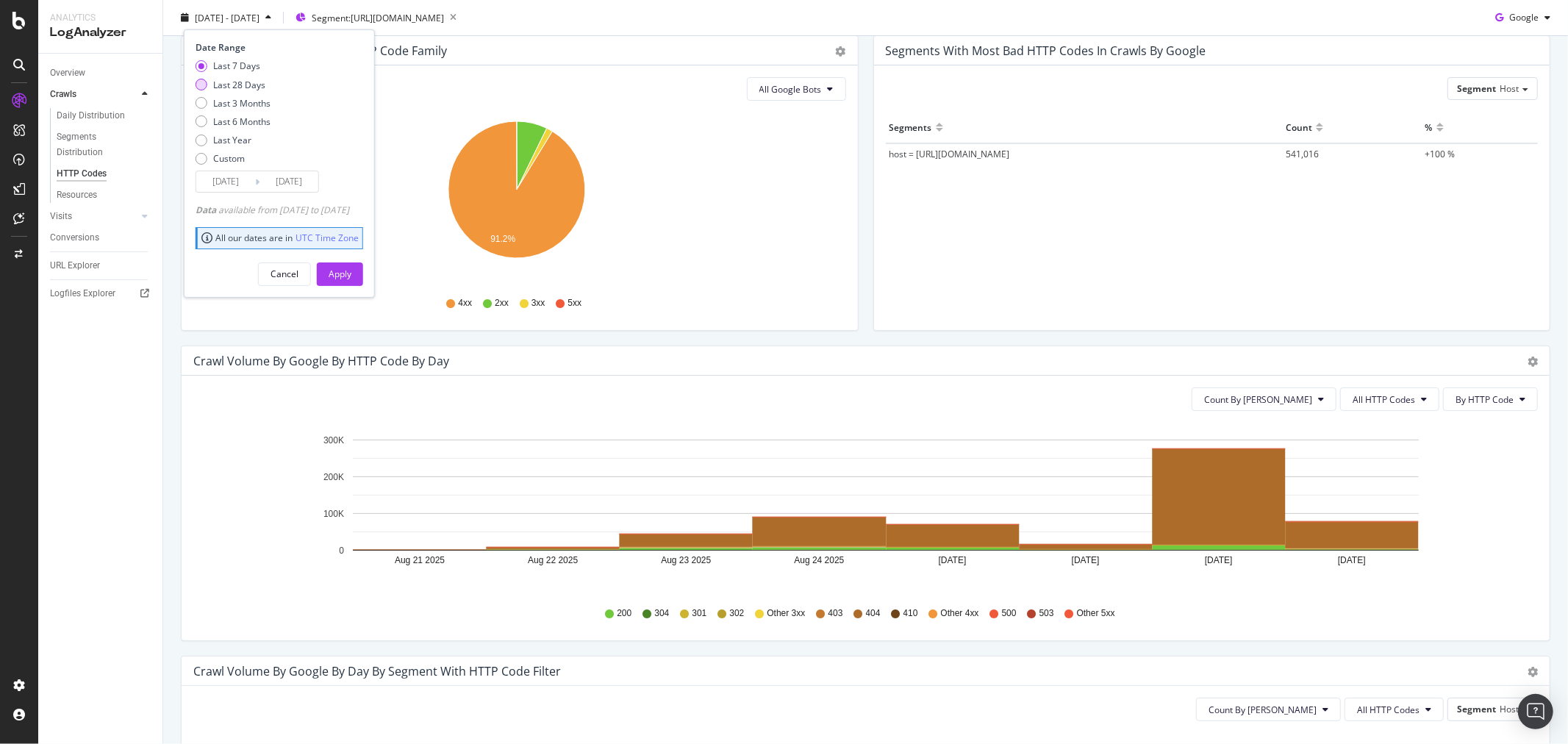
click at [241, 83] on div "Last 28 Days" at bounding box center [239, 84] width 53 height 13
type input "[DATE]"
click at [352, 273] on div "Apply" at bounding box center [340, 274] width 23 height 13
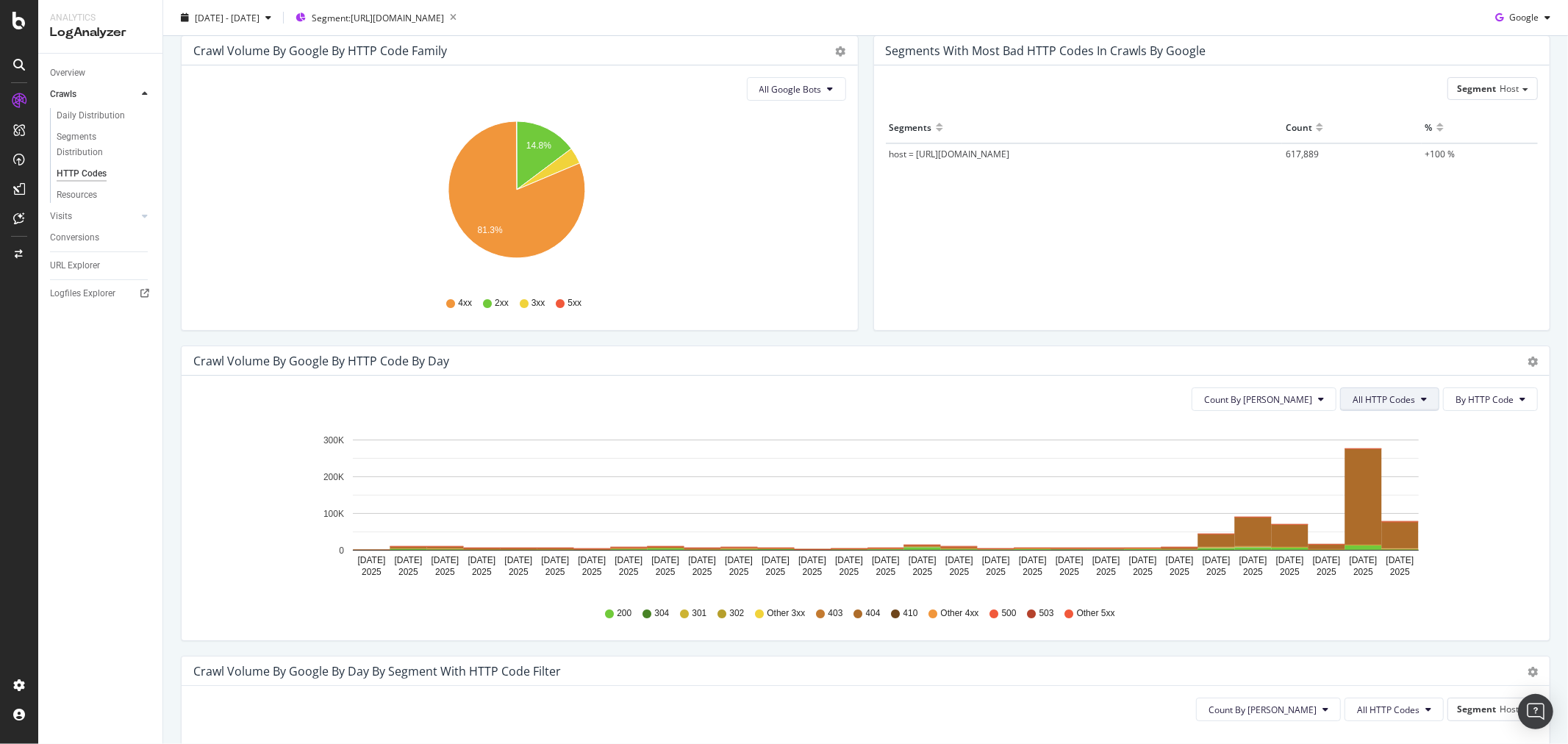
click at [1401, 393] on span "All HTTP Codes" at bounding box center [1384, 399] width 63 height 13
click at [1386, 528] on div "4xx family" at bounding box center [1380, 537] width 98 height 21
